Goal: Check status: Check status

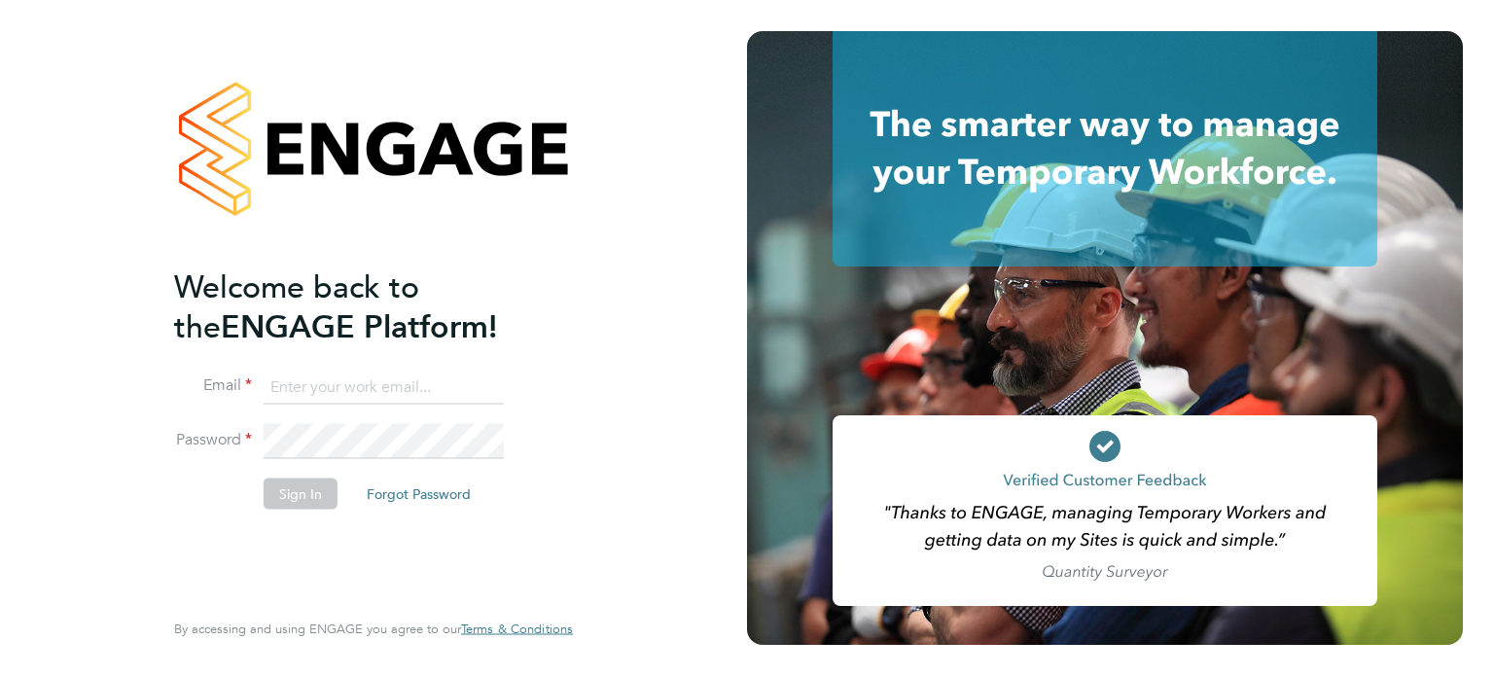
type input "[PERSON_NAME][EMAIL_ADDRESS][DOMAIN_NAME]"
click at [295, 494] on button "Sign In" at bounding box center [301, 493] width 74 height 31
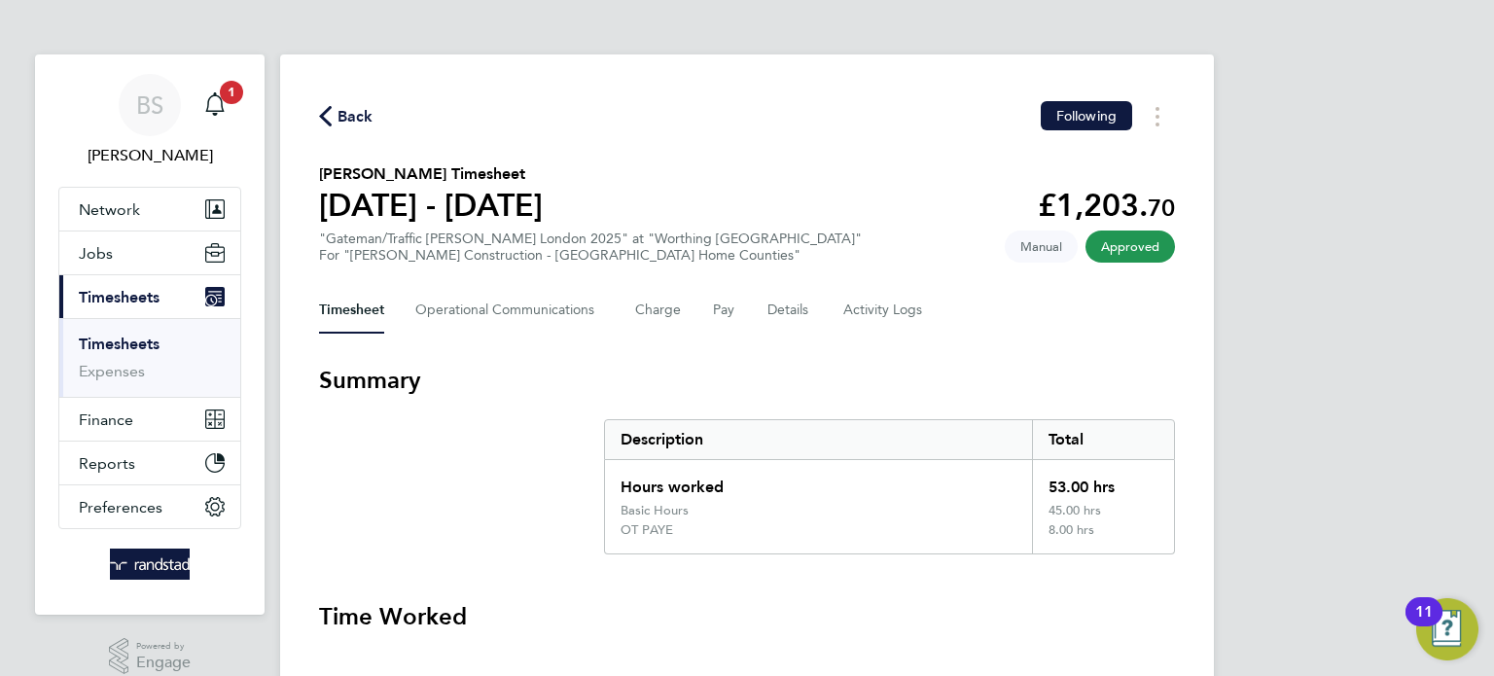
click at [114, 308] on button "Current page: Timesheets" at bounding box center [149, 296] width 181 height 43
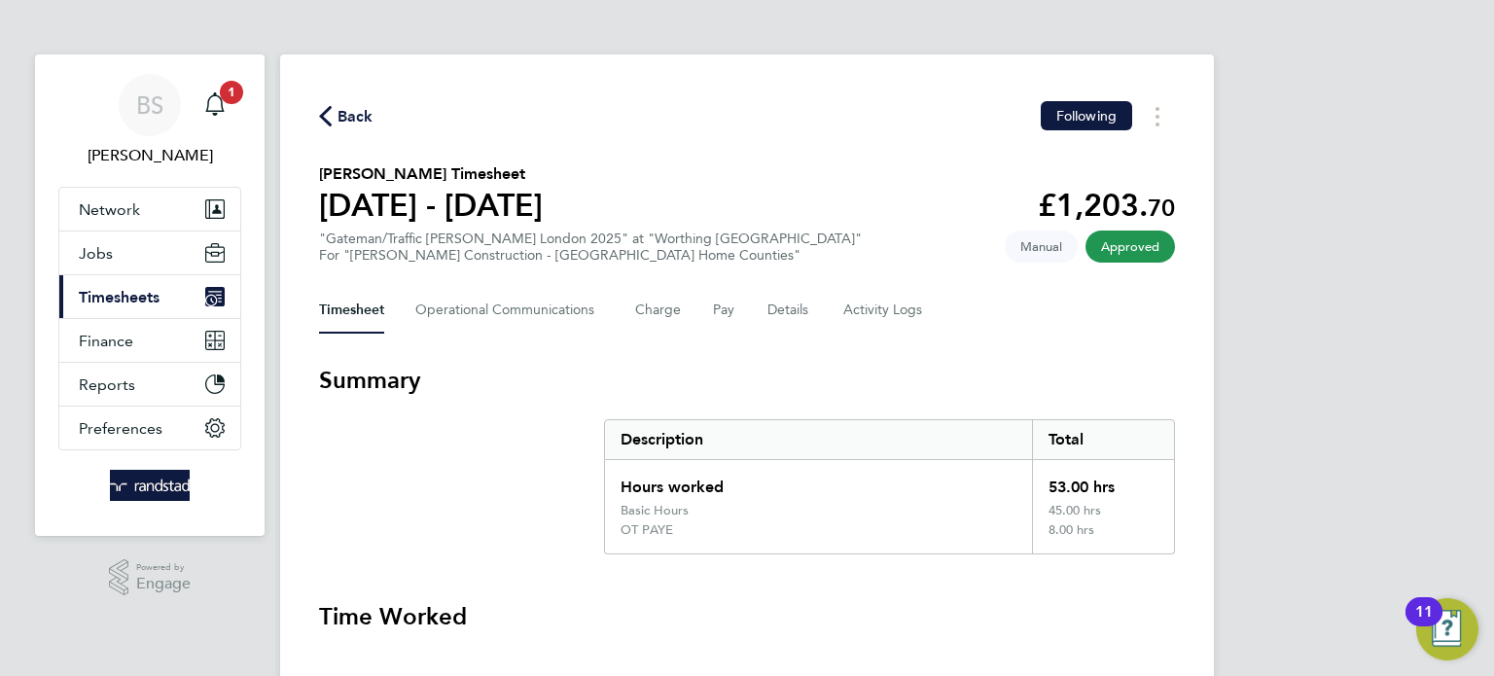
click at [135, 300] on span "Timesheets" at bounding box center [119, 297] width 81 height 18
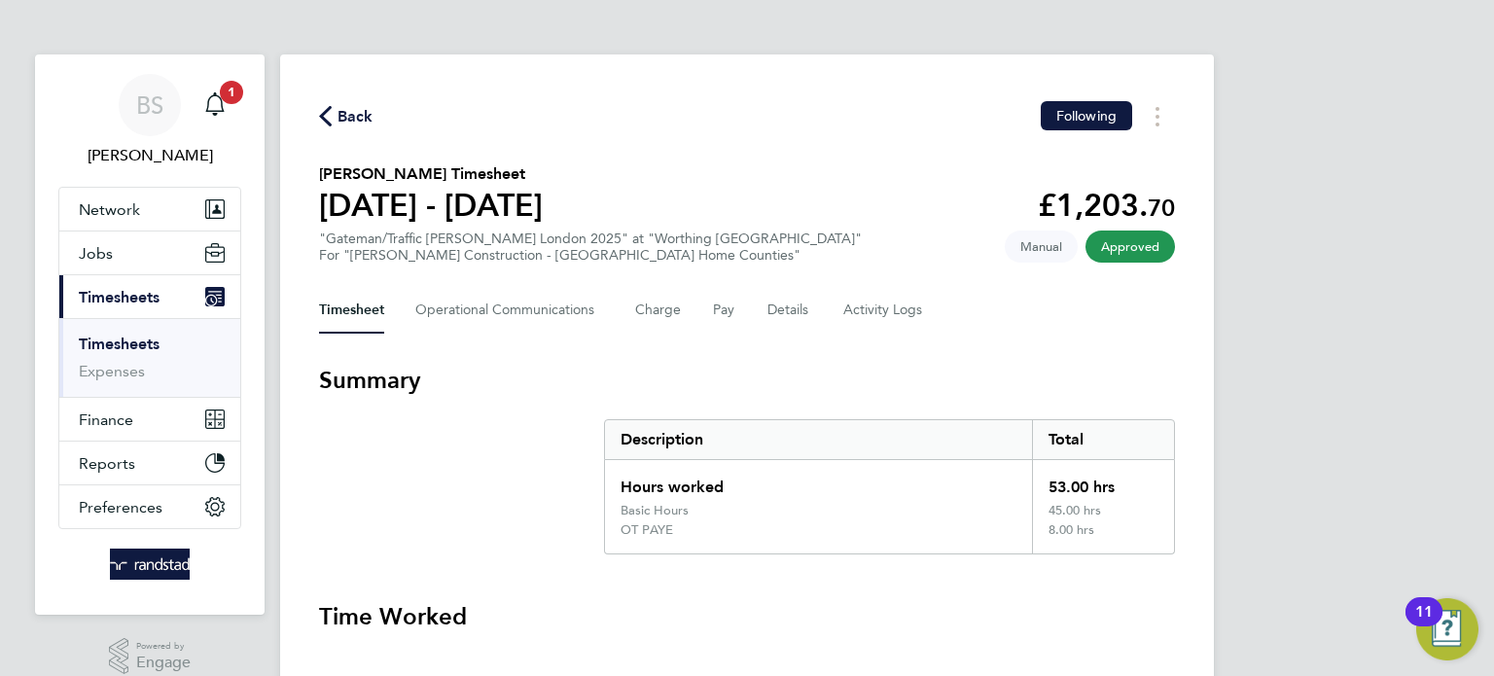
click at [131, 342] on link "Timesheets" at bounding box center [119, 344] width 81 height 18
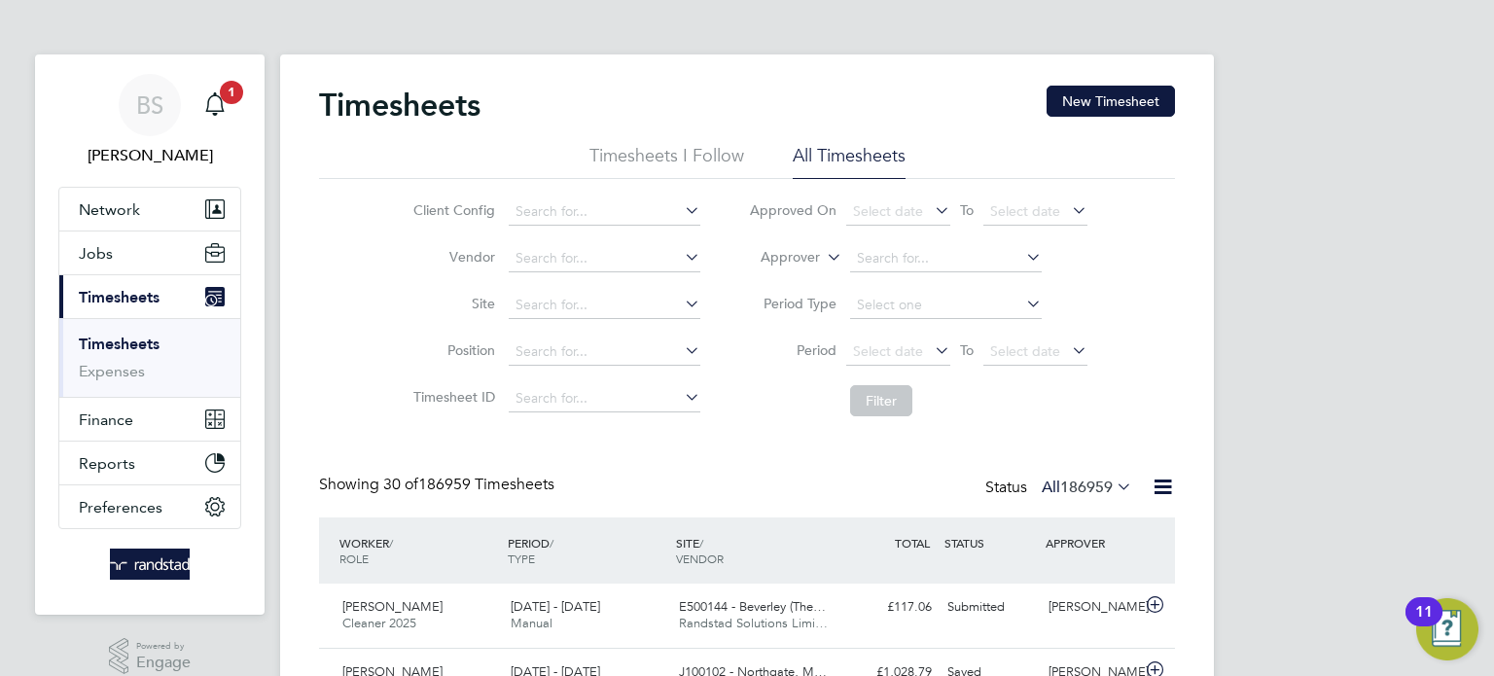
click at [681, 256] on icon at bounding box center [681, 256] width 0 height 27
click at [471, 260] on label "Vendor" at bounding box center [452, 257] width 88 height 18
click at [681, 253] on icon at bounding box center [681, 256] width 0 height 27
click at [681, 308] on icon at bounding box center [681, 303] width 0 height 27
click at [751, 256] on label "Approver" at bounding box center [776, 257] width 88 height 19
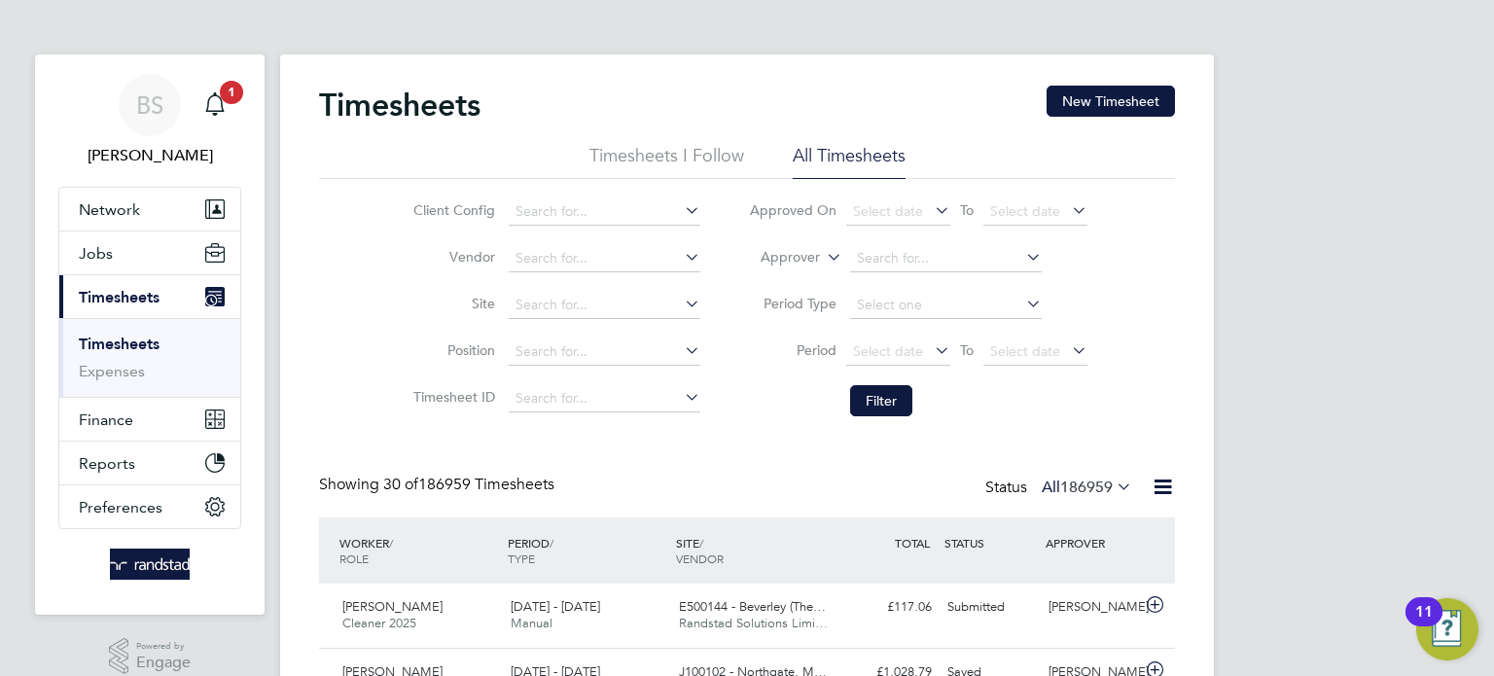
click at [681, 345] on icon at bounding box center [681, 350] width 0 height 27
click at [823, 252] on icon at bounding box center [823, 252] width 0 height 18
click at [770, 281] on li "Worker" at bounding box center [772, 280] width 95 height 25
click at [913, 258] on input at bounding box center [946, 258] width 192 height 27
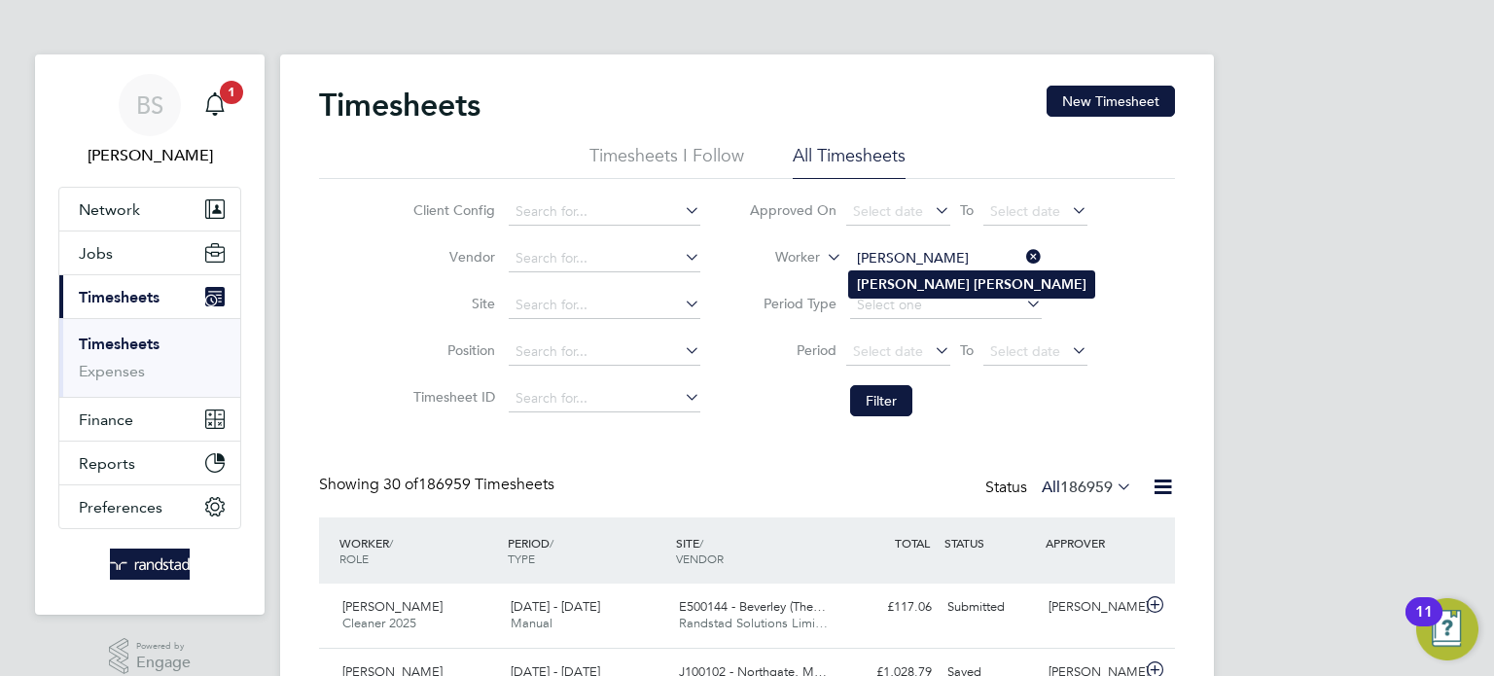
type input "[PERSON_NAME]"
click at [875, 281] on b "Leon" at bounding box center [913, 284] width 113 height 17
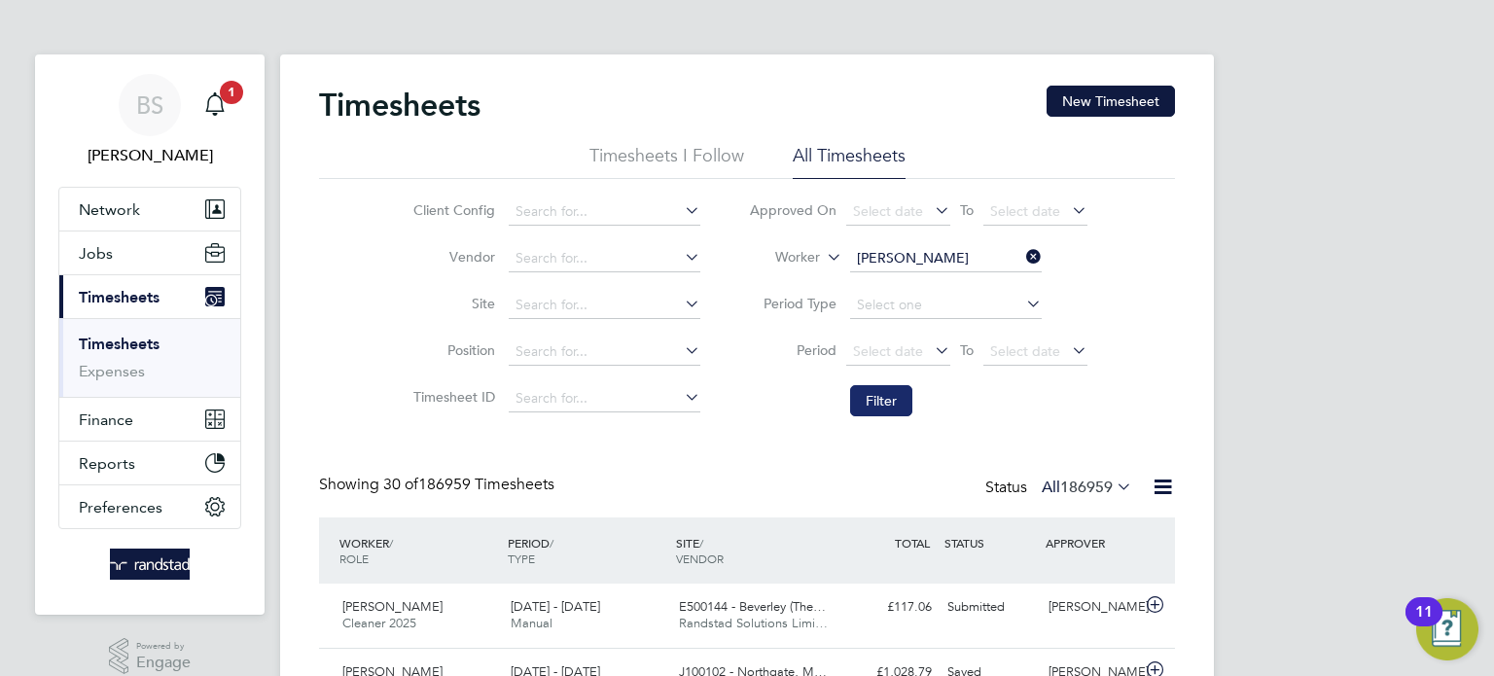
click at [894, 396] on button "Filter" at bounding box center [881, 400] width 62 height 31
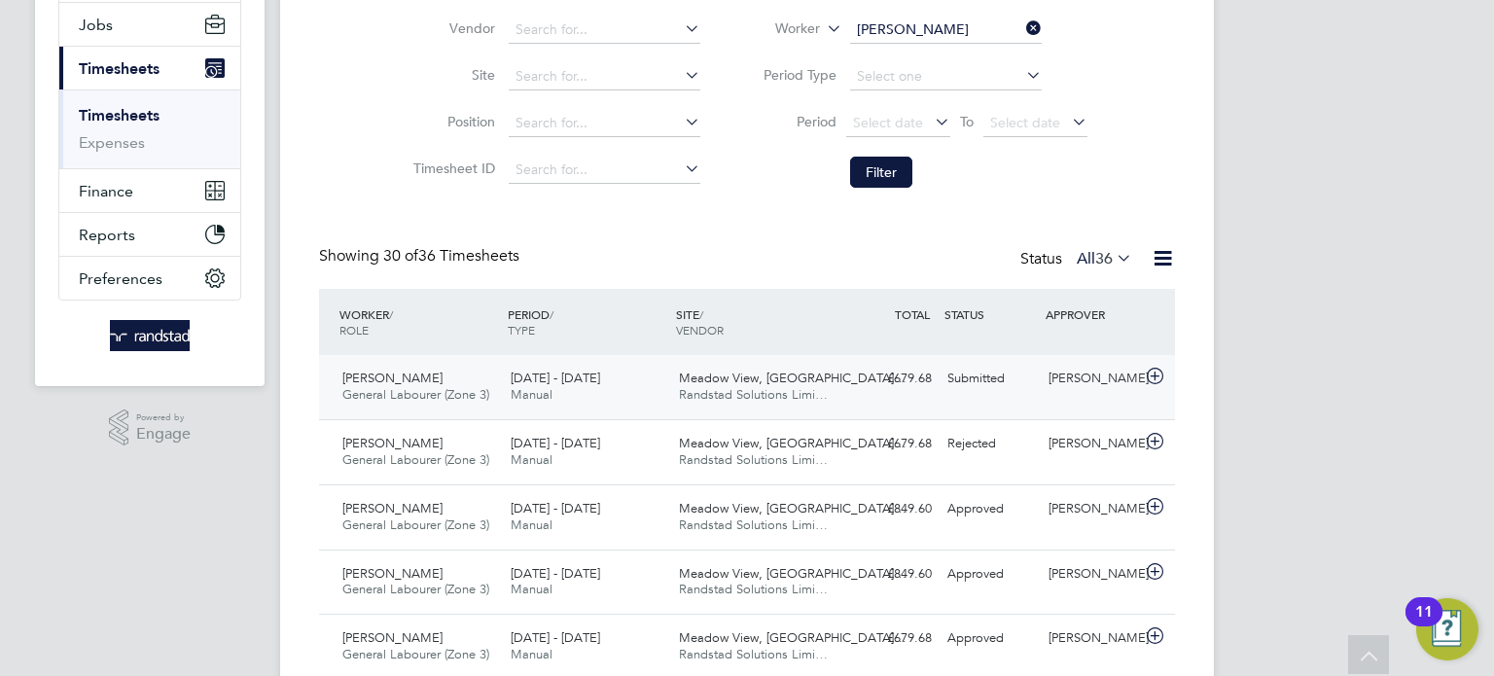
click at [641, 378] on div "15 - 21 Sep 2025 Manual" at bounding box center [587, 387] width 168 height 49
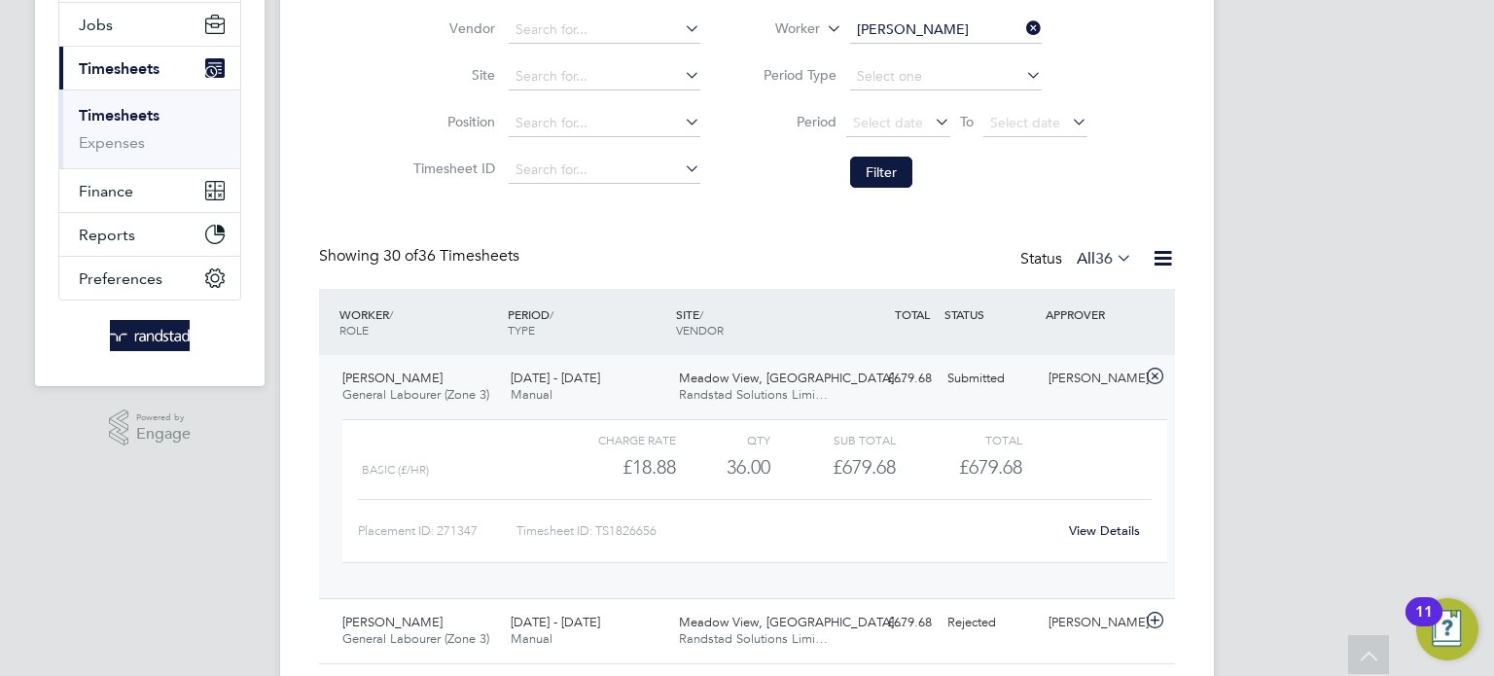
click at [1104, 530] on link "View Details" at bounding box center [1104, 530] width 71 height 17
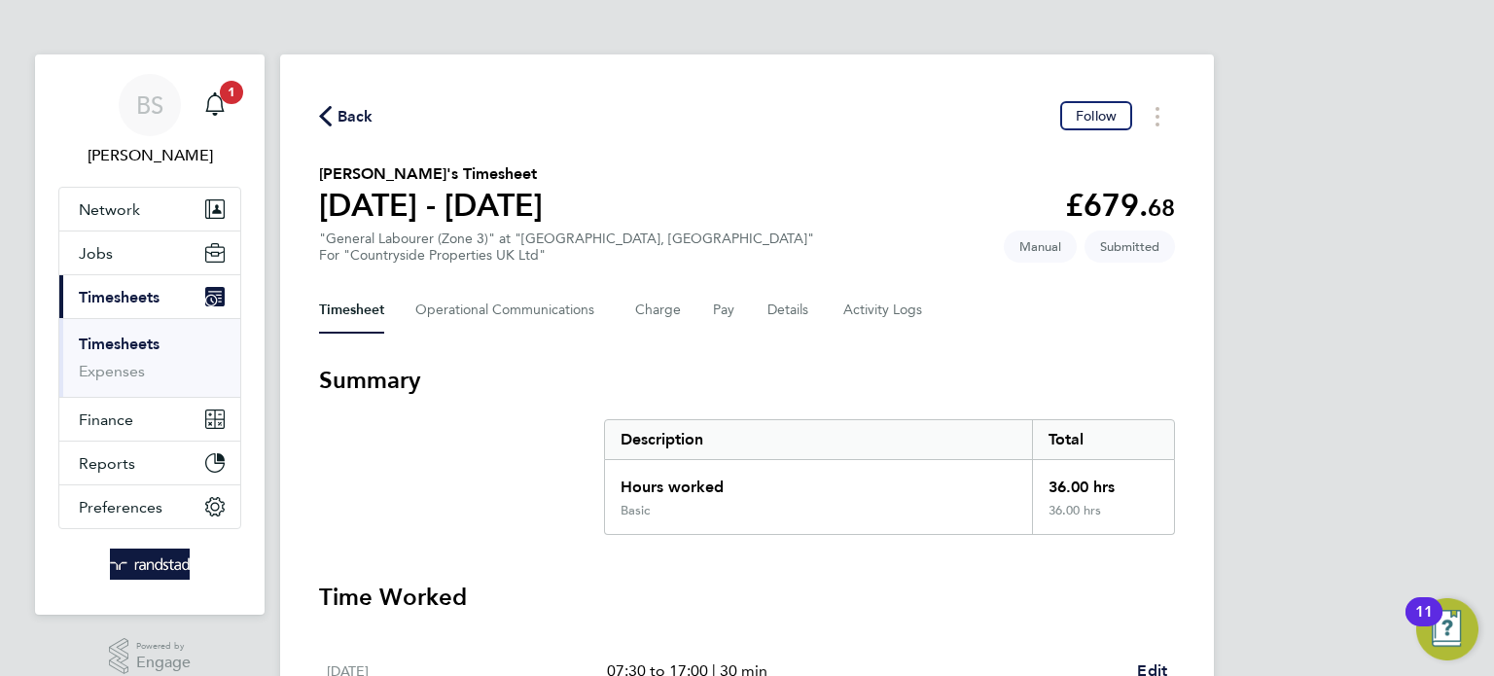
click at [345, 117] on span "Back" at bounding box center [356, 116] width 36 height 23
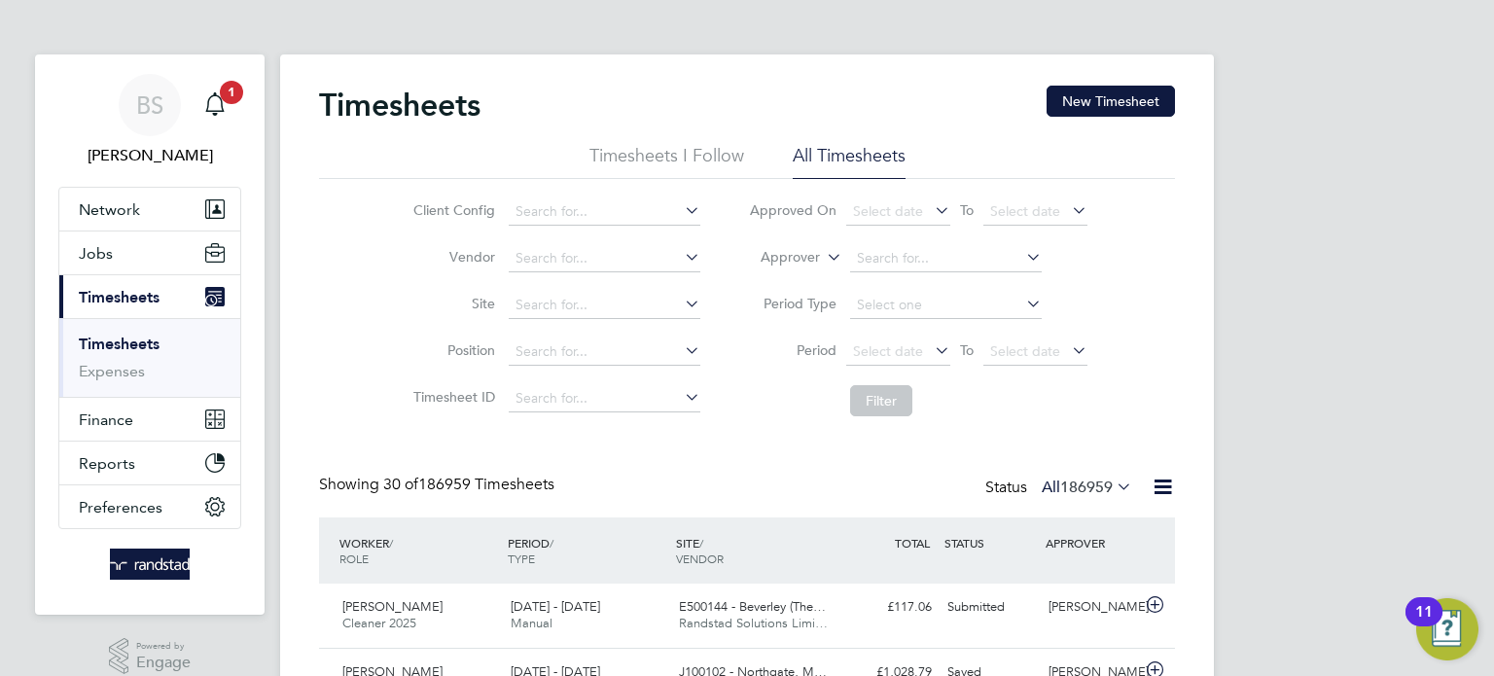
click at [823, 261] on icon at bounding box center [823, 252] width 0 height 18
click at [776, 294] on li "Approver" at bounding box center [772, 305] width 95 height 25
click at [823, 261] on icon at bounding box center [823, 252] width 0 height 18
click at [789, 286] on li "Worker" at bounding box center [772, 280] width 95 height 25
click at [958, 247] on input at bounding box center [946, 258] width 192 height 27
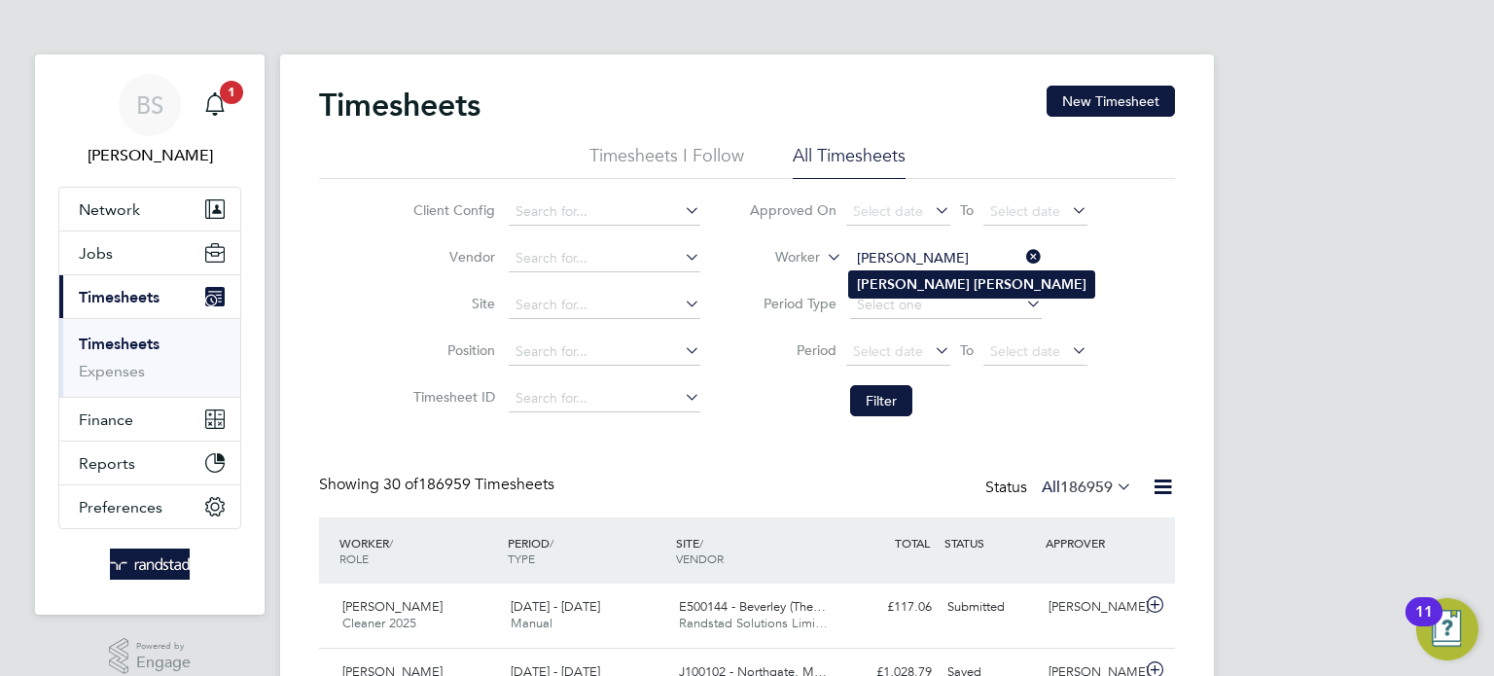
type input "[PERSON_NAME]"
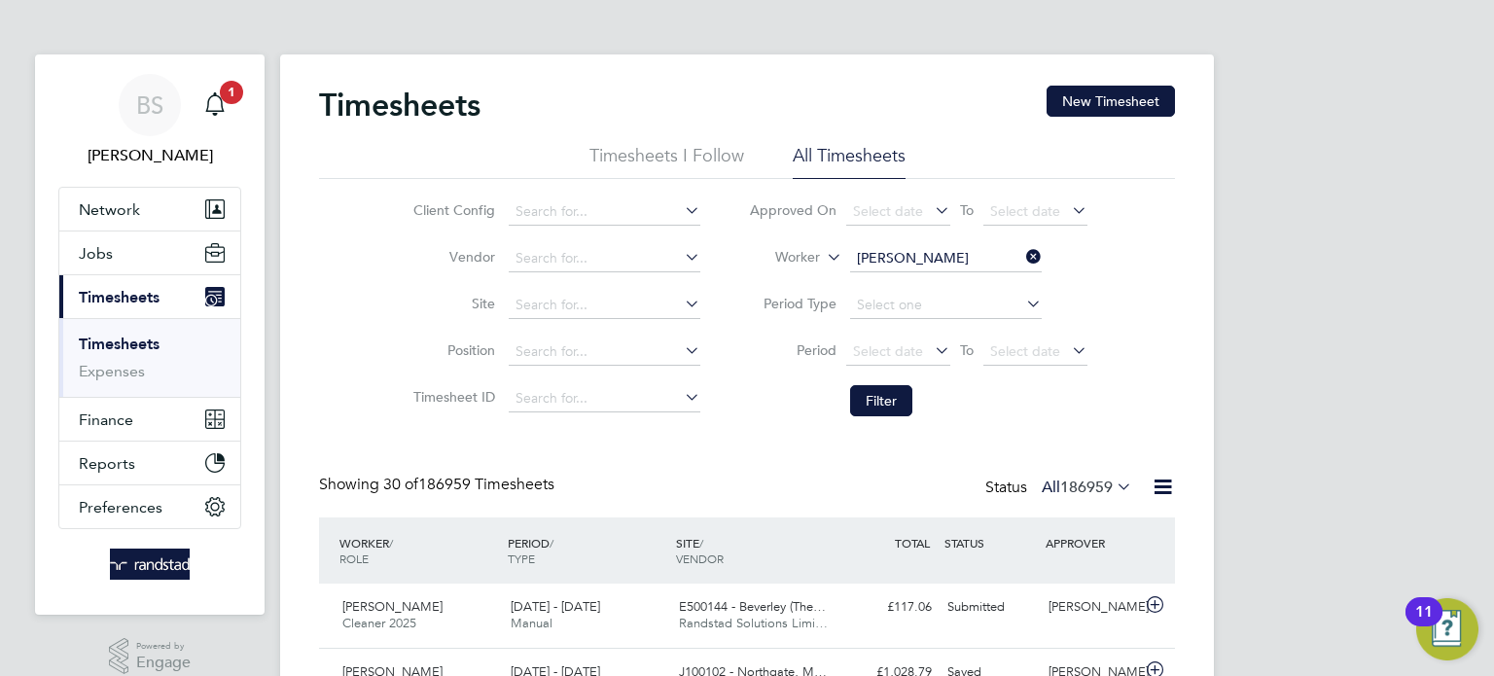
click at [974, 282] on b "Osji" at bounding box center [1030, 284] width 113 height 17
click at [872, 403] on button "Filter" at bounding box center [881, 400] width 62 height 31
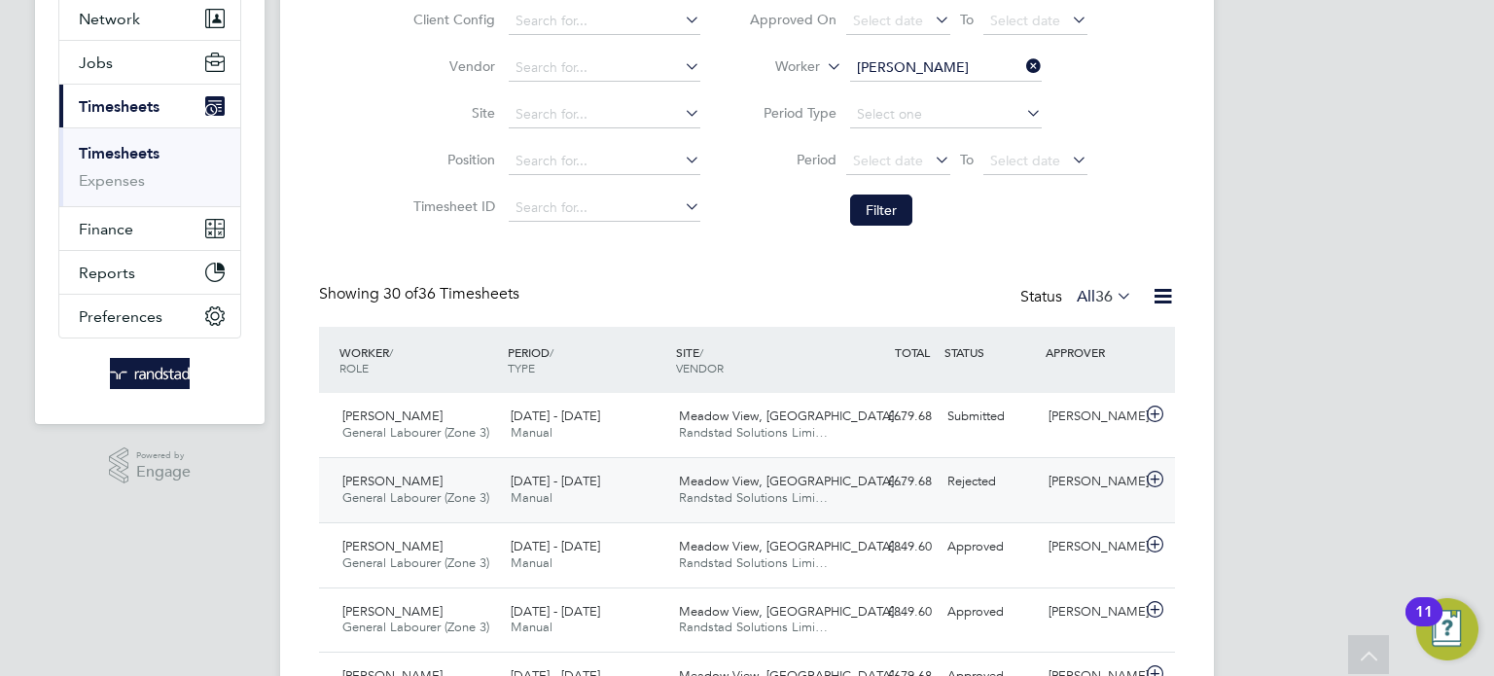
click at [448, 478] on div "Leon Osji General Labourer (Zone 3) 15 - 21 Sep 2025" at bounding box center [419, 490] width 168 height 49
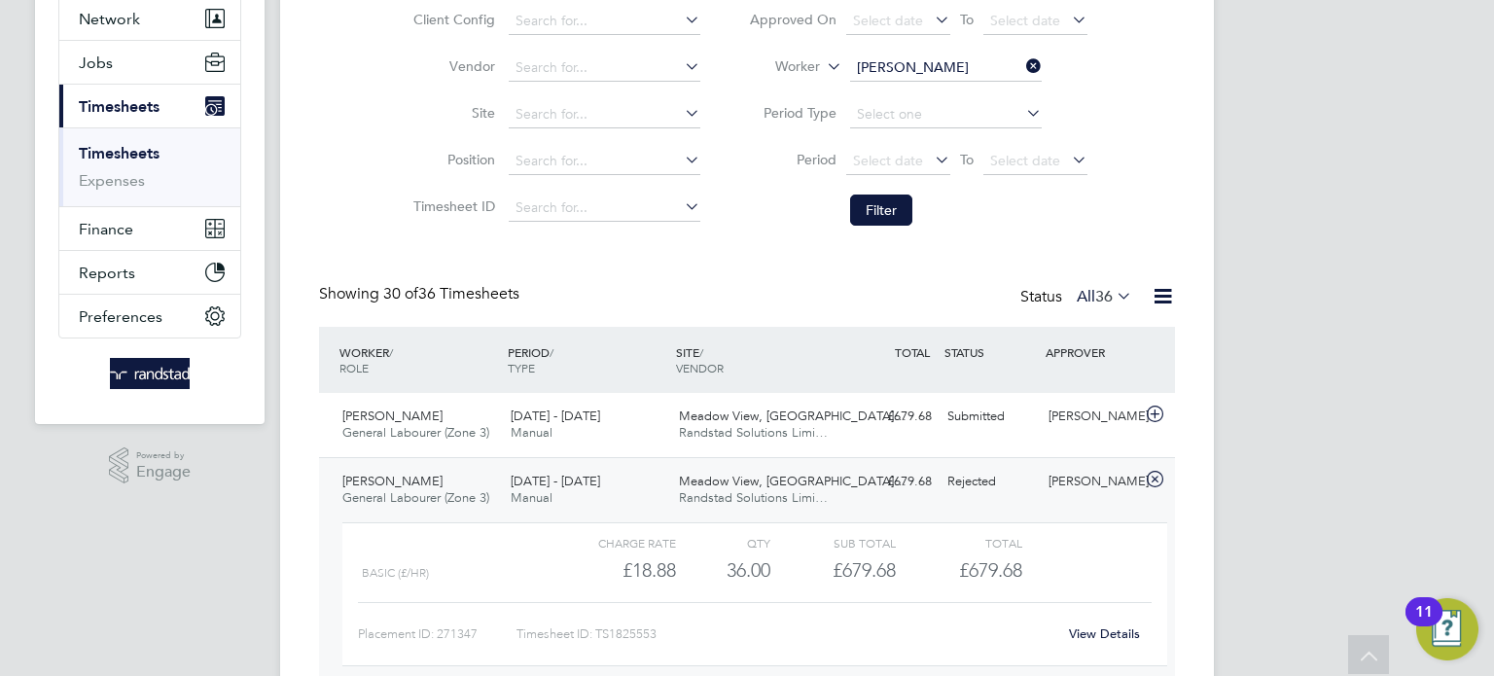
click at [1112, 637] on link "View Details" at bounding box center [1104, 633] width 71 height 17
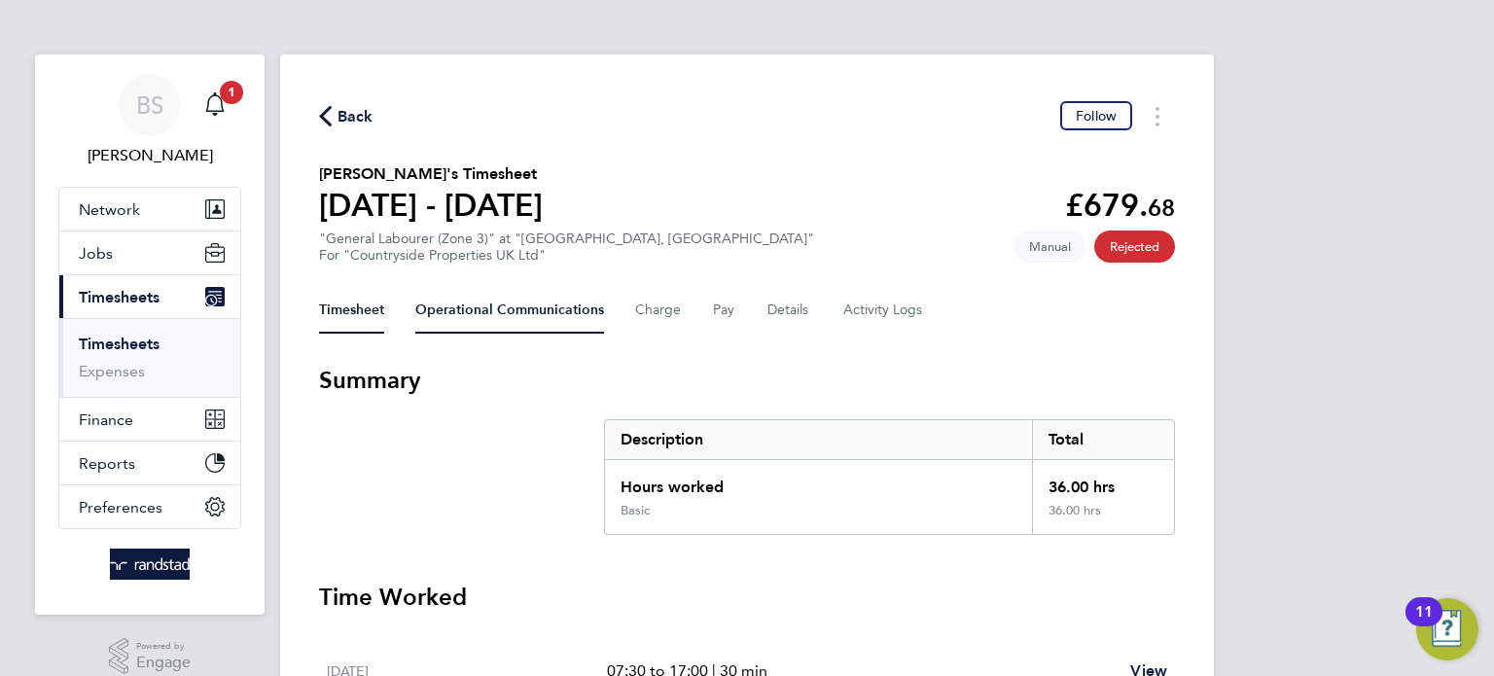
click at [469, 310] on Communications-tab "Operational Communications" at bounding box center [509, 310] width 189 height 47
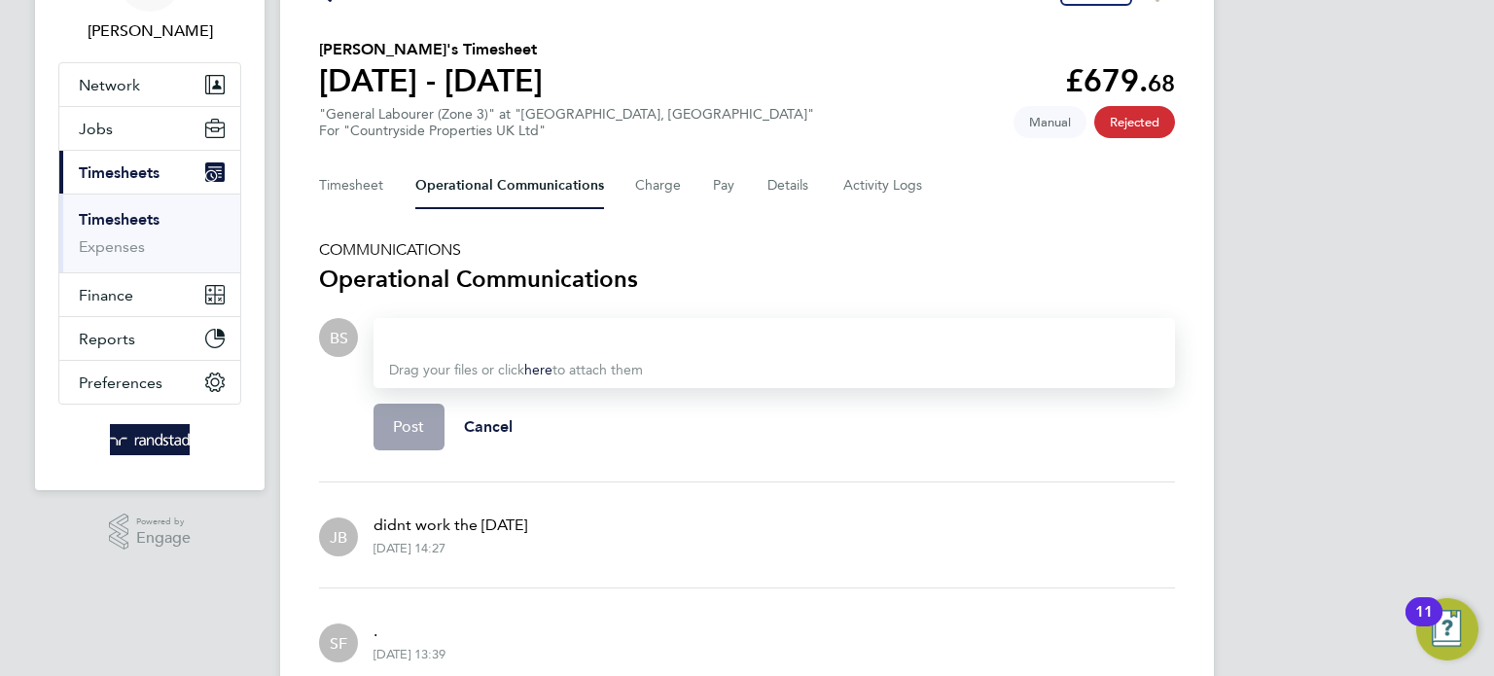
scroll to position [148, 0]
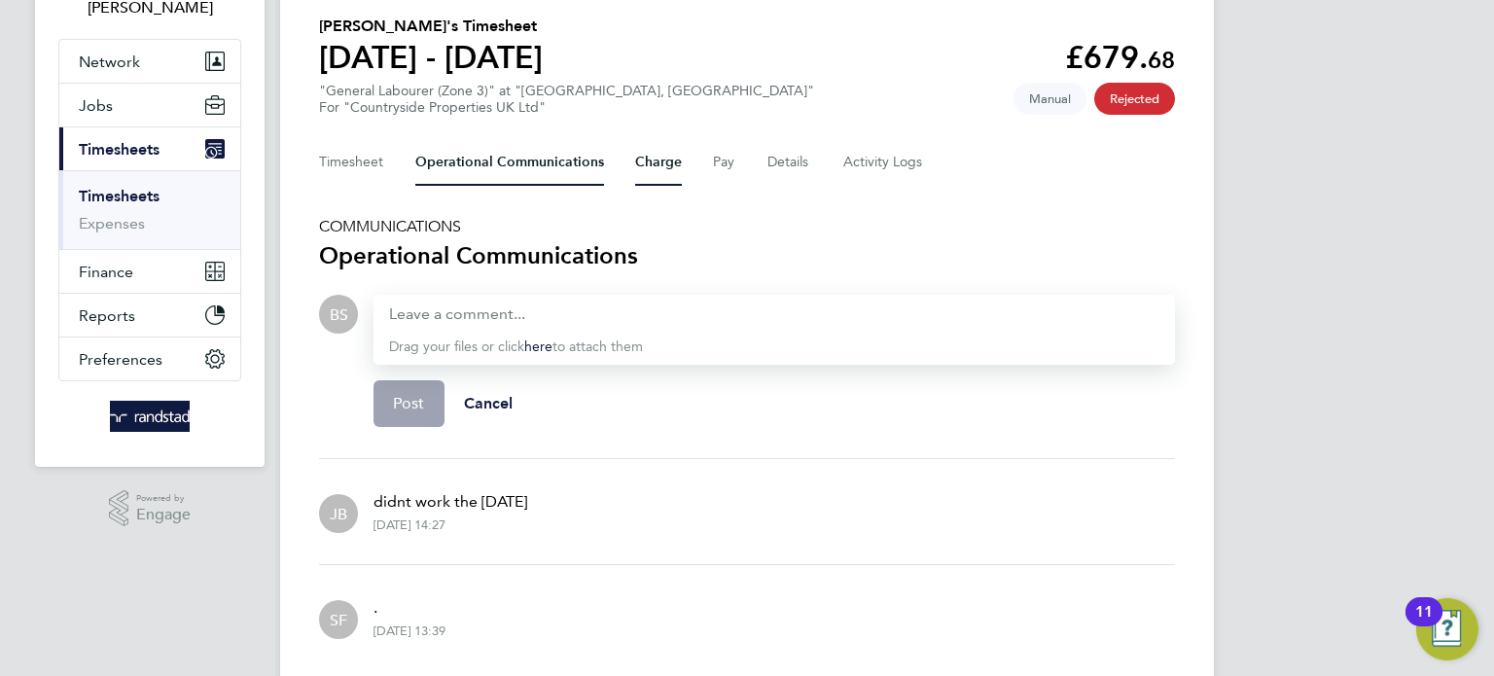
click at [648, 161] on button "Charge" at bounding box center [658, 162] width 47 height 47
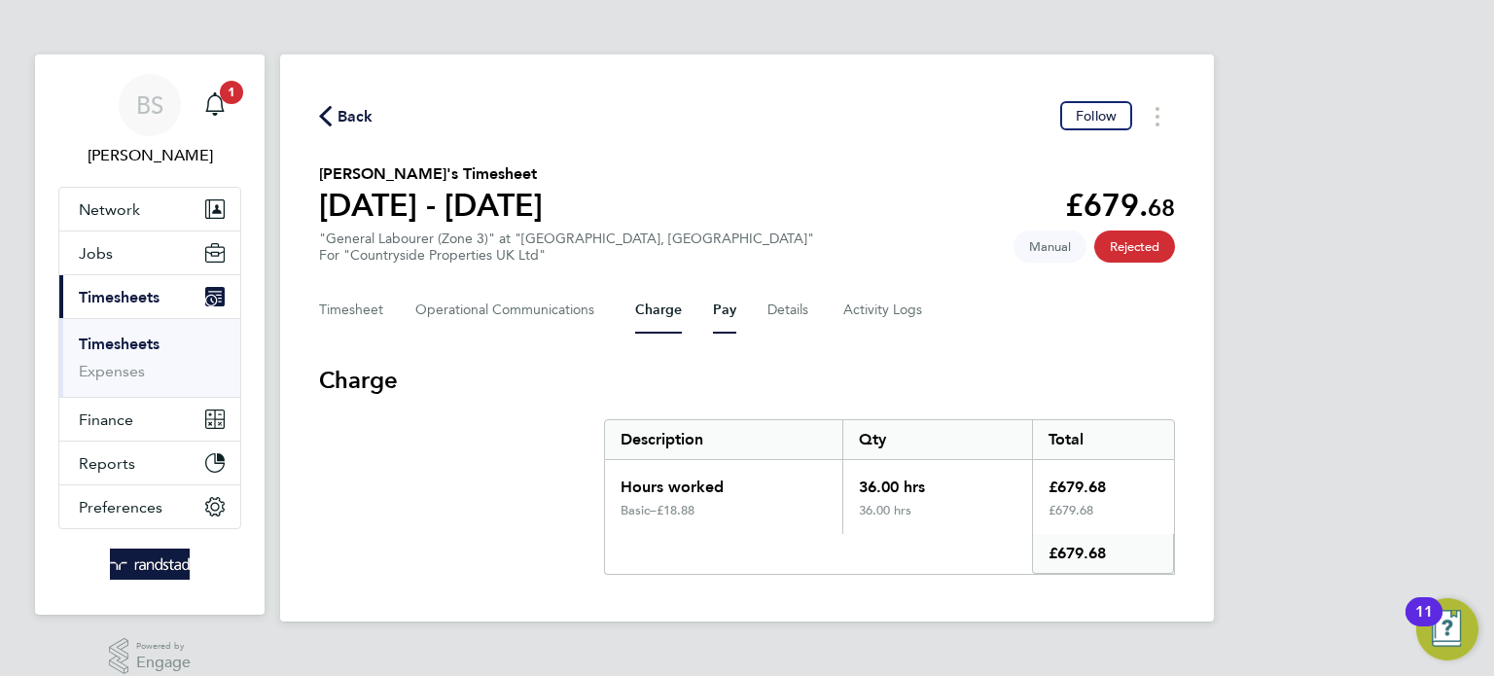
click at [721, 306] on button "Pay" at bounding box center [724, 310] width 23 height 47
click at [779, 316] on button "Details" at bounding box center [790, 310] width 45 height 47
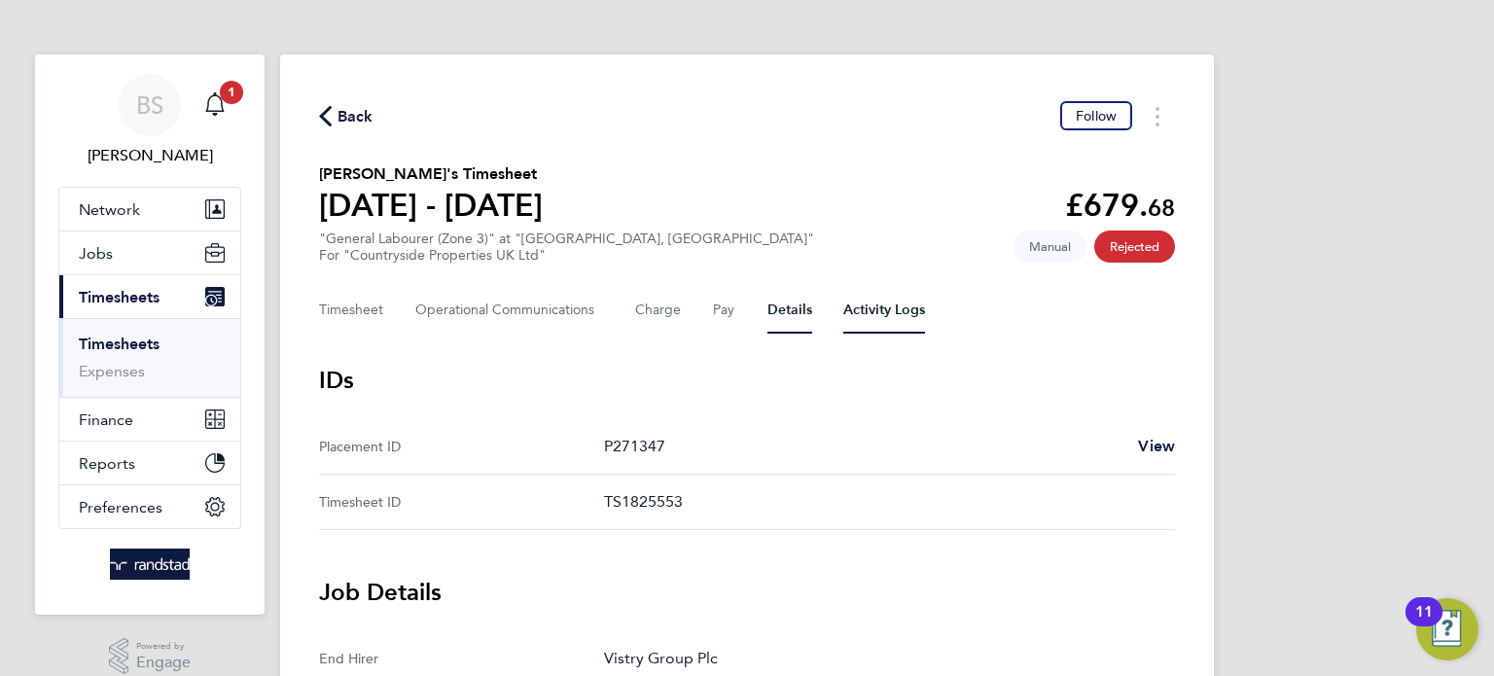
click at [873, 302] on Logs-tab "Activity Logs" at bounding box center [884, 310] width 82 height 47
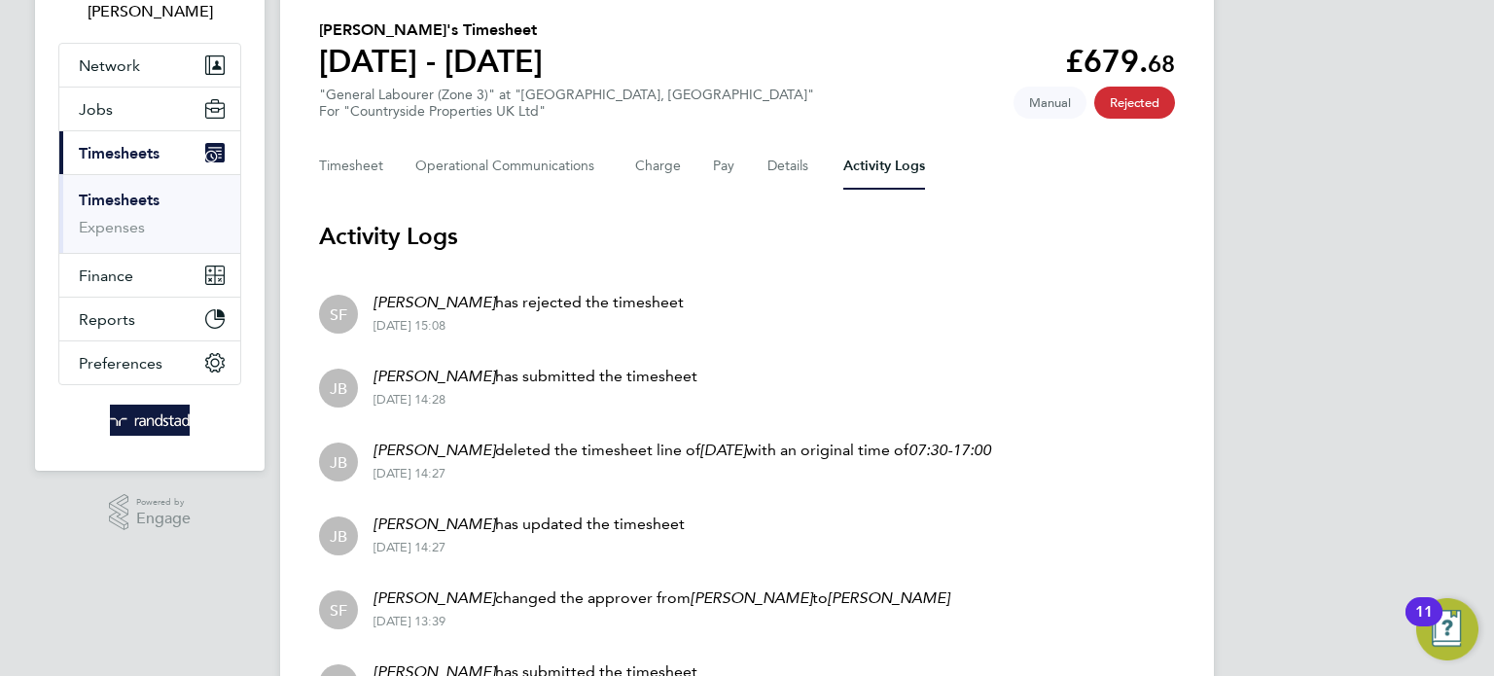
scroll to position [147, 0]
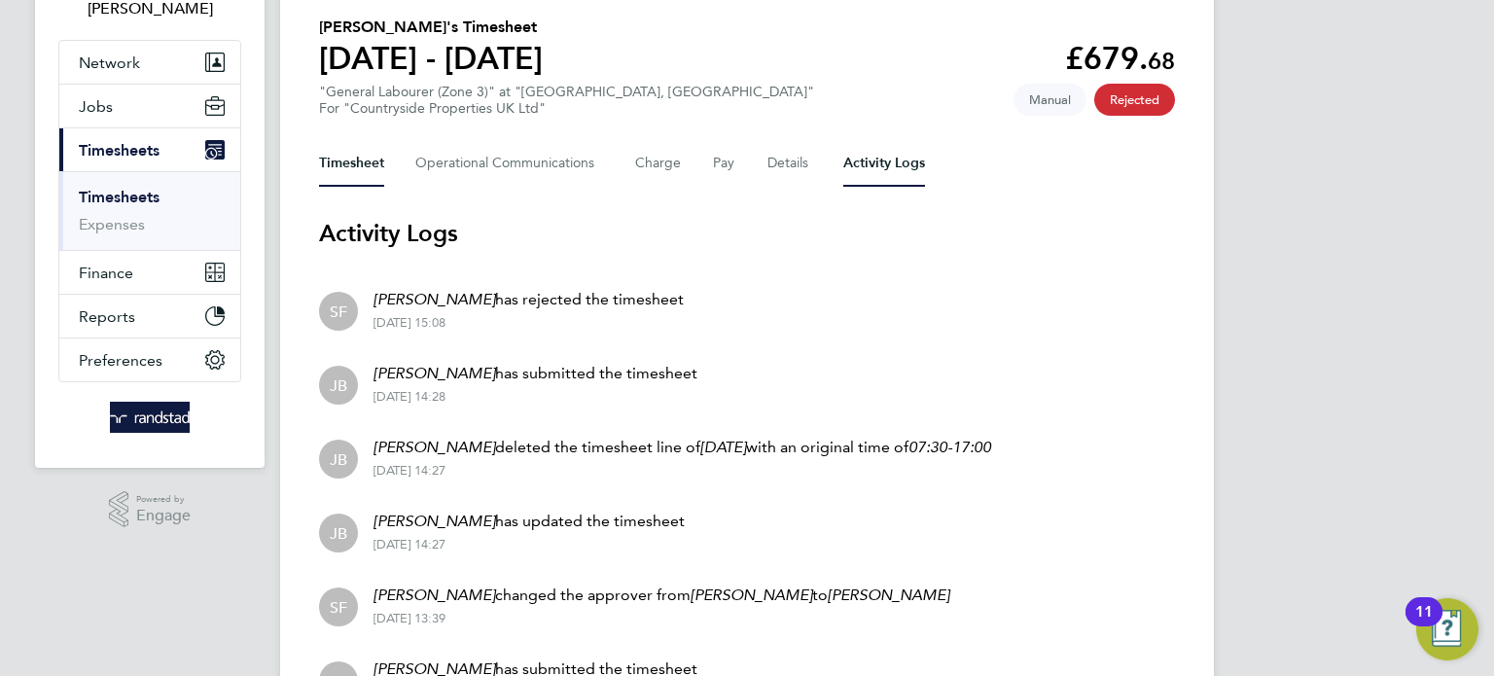
click at [344, 161] on button "Timesheet" at bounding box center [351, 163] width 65 height 47
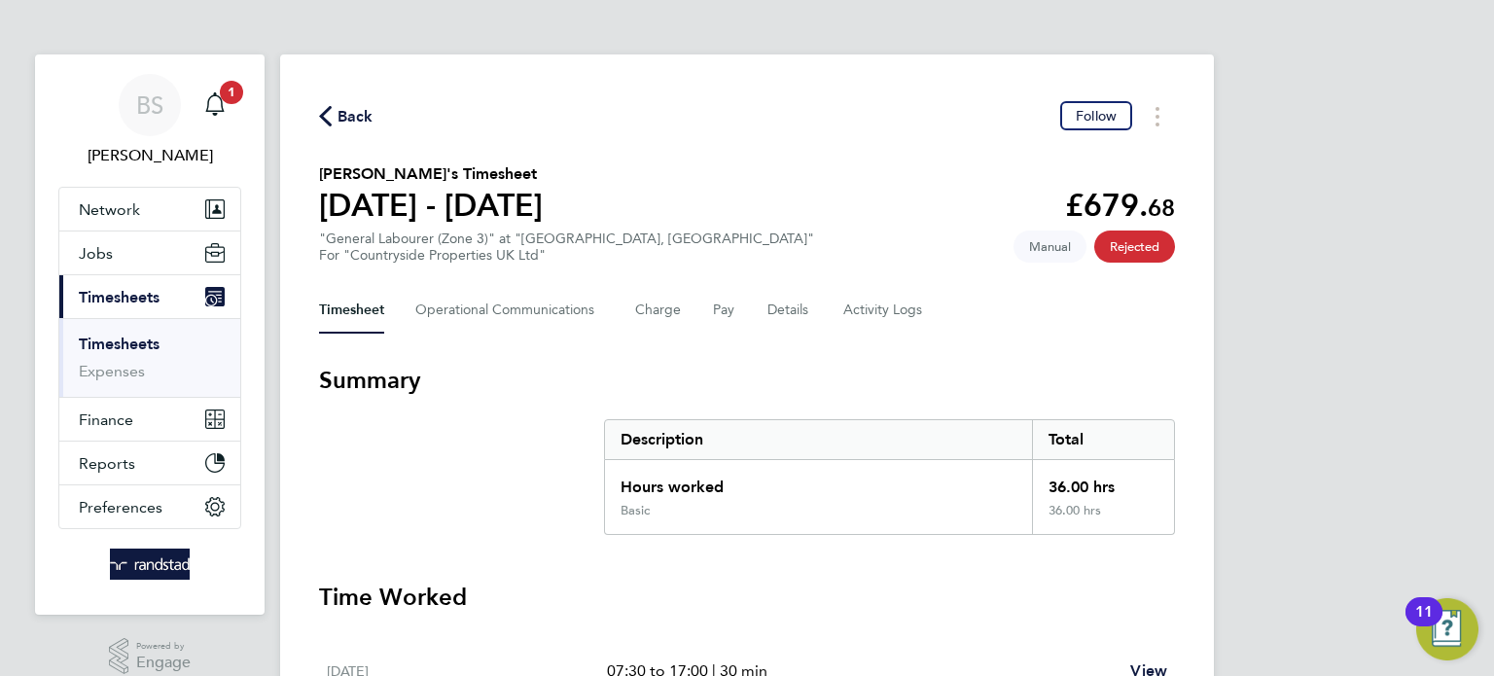
click at [350, 117] on span "Back" at bounding box center [356, 116] width 36 height 23
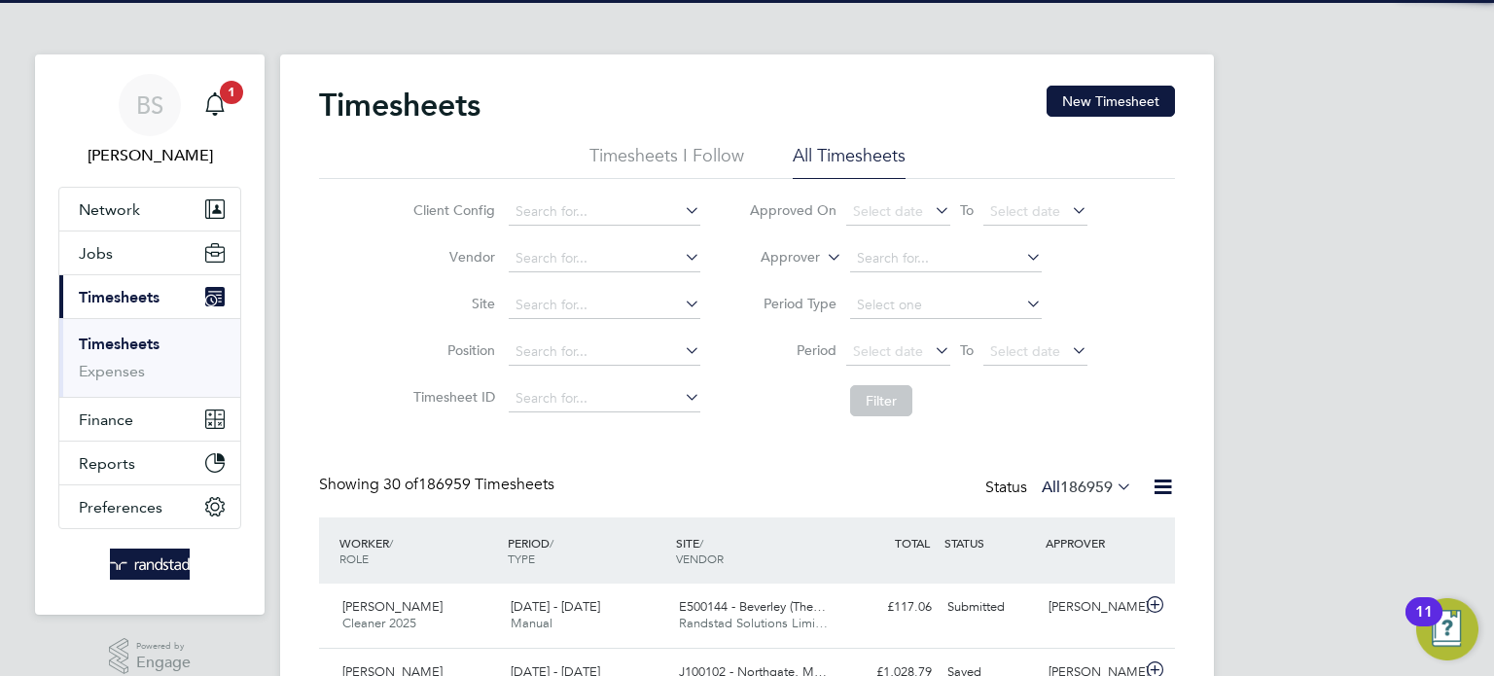
click at [823, 257] on icon at bounding box center [823, 252] width 0 height 18
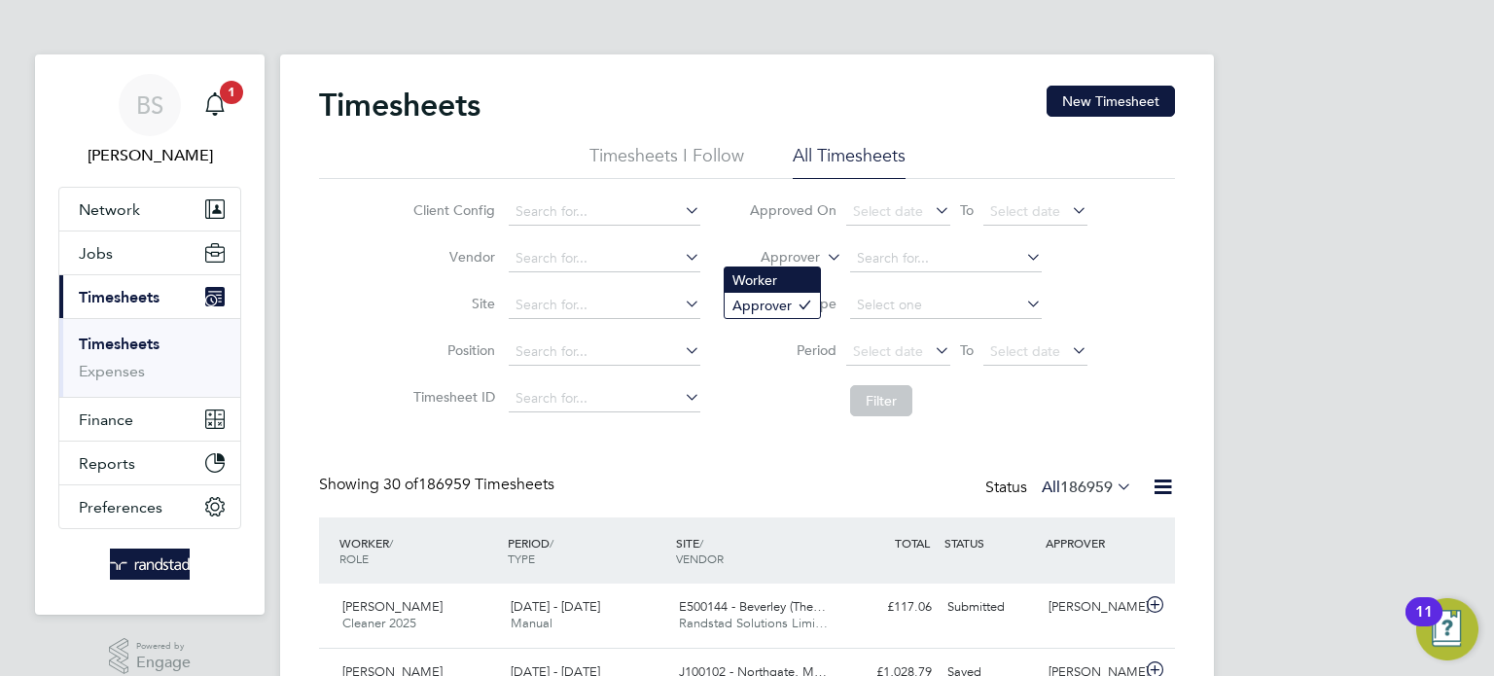
click at [771, 284] on li "Worker" at bounding box center [772, 280] width 95 height 25
click at [907, 248] on input at bounding box center [946, 258] width 192 height 27
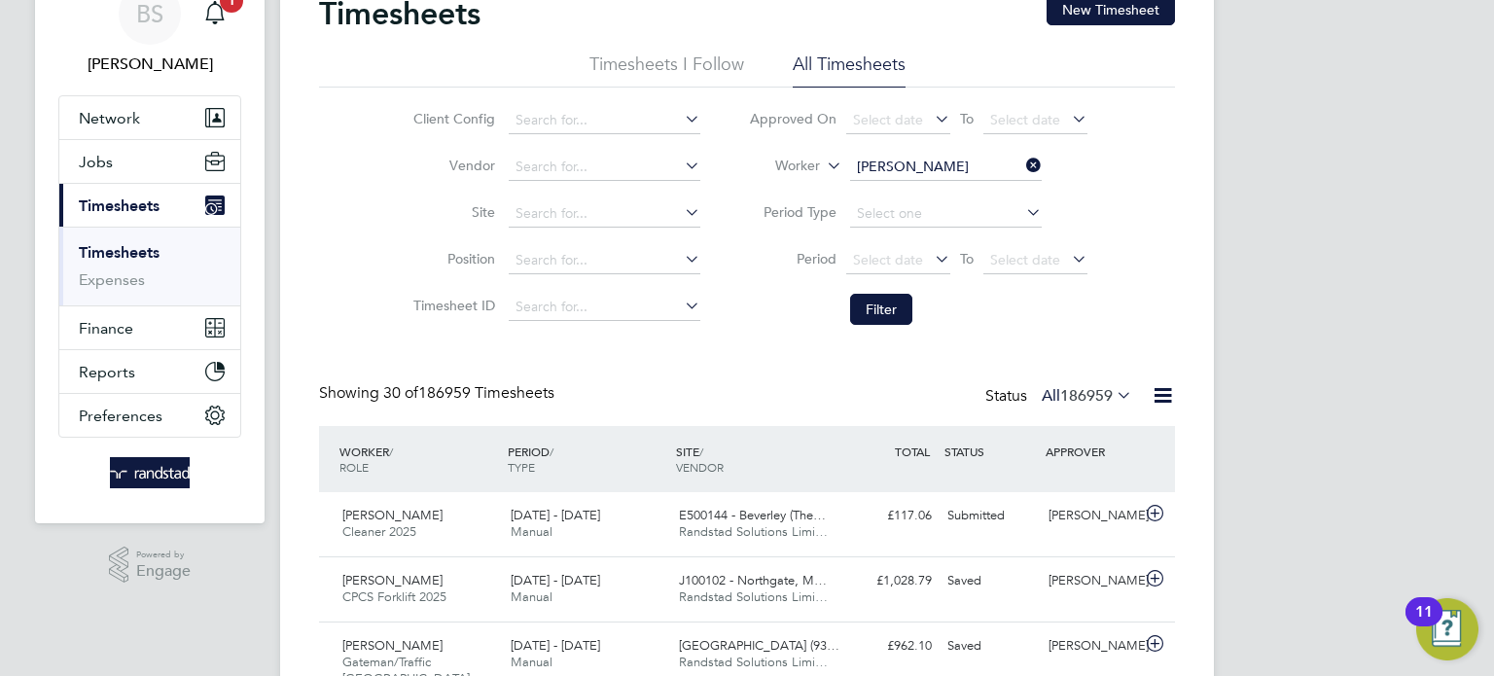
click at [974, 195] on b "Osji" at bounding box center [1030, 193] width 113 height 17
type input "[PERSON_NAME]"
click at [882, 304] on button "Filter" at bounding box center [881, 309] width 62 height 31
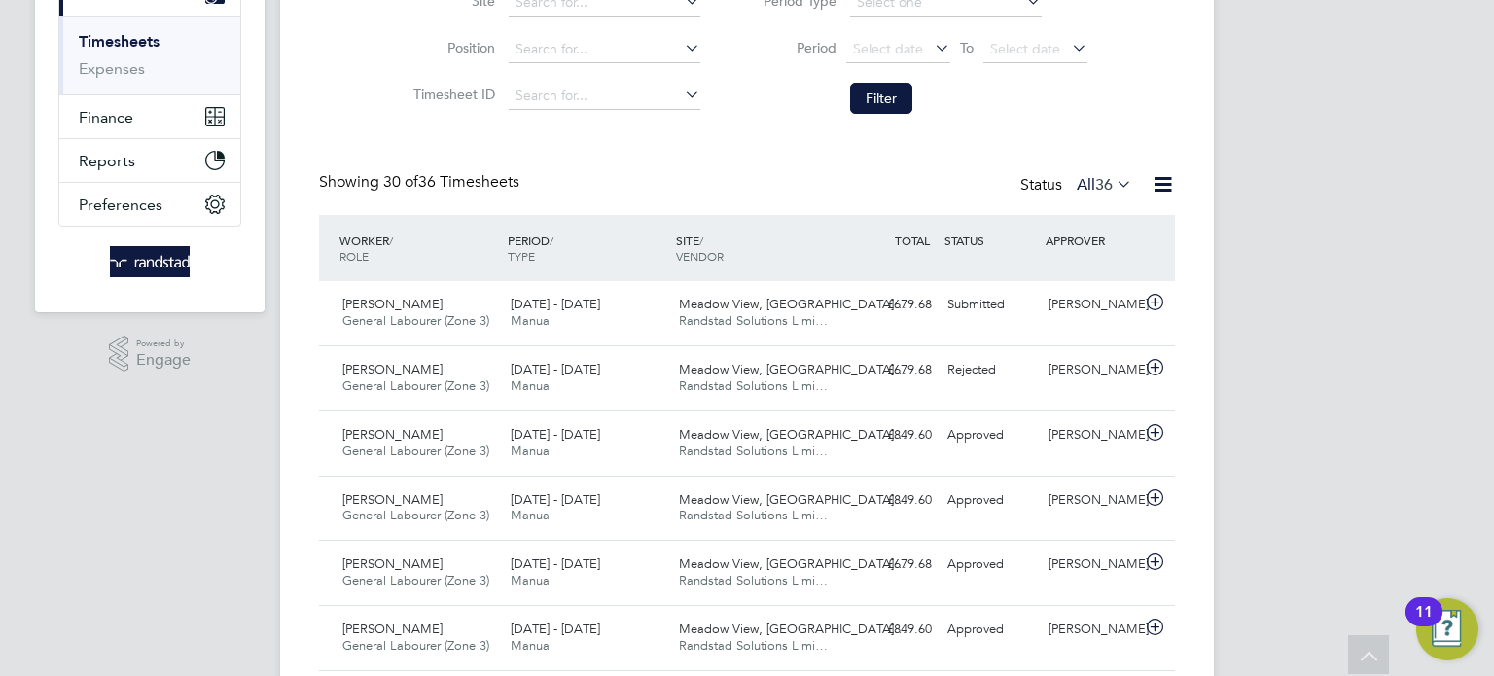
scroll to position [274, 0]
